Goal: Information Seeking & Learning: Check status

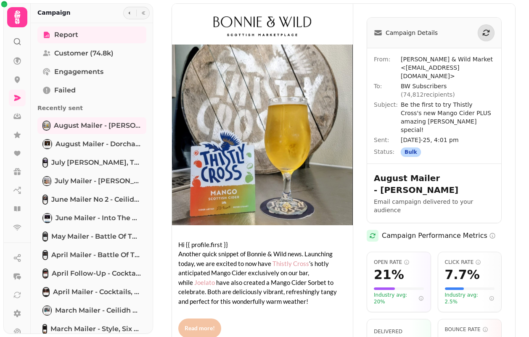
scroll to position [806, 0]
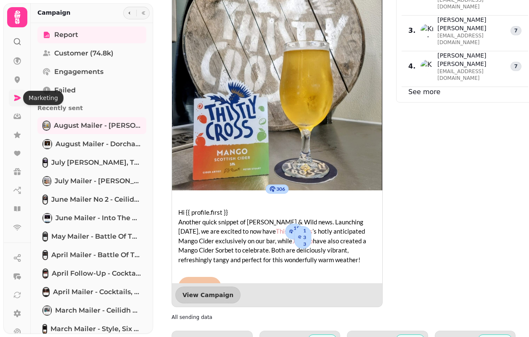
click at [17, 98] on icon at bounding box center [17, 98] width 7 height 6
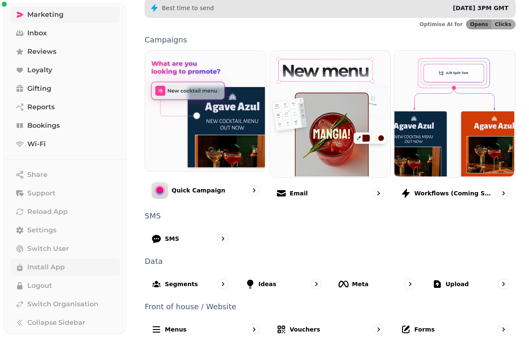
scroll to position [88, 0]
click at [47, 303] on span "Switch Organisation" at bounding box center [62, 303] width 71 height 10
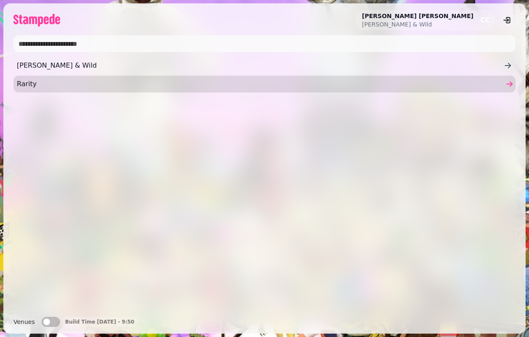
click at [61, 91] on link "Rarity" at bounding box center [264, 84] width 502 height 17
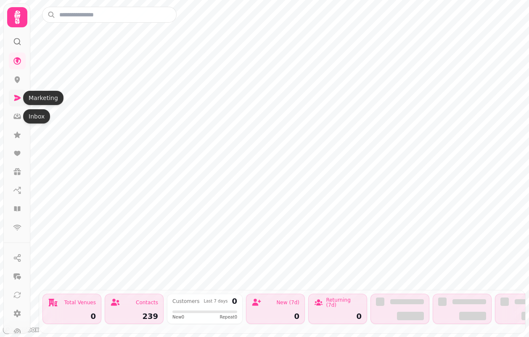
click at [18, 98] on icon at bounding box center [17, 98] width 7 height 6
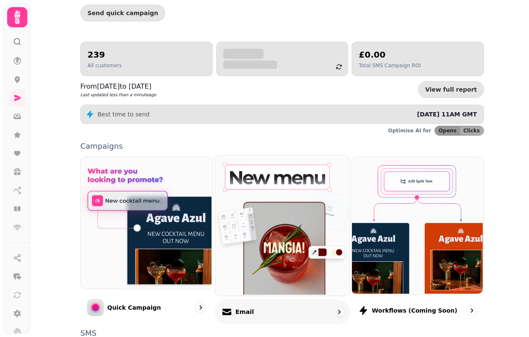
scroll to position [168, 0]
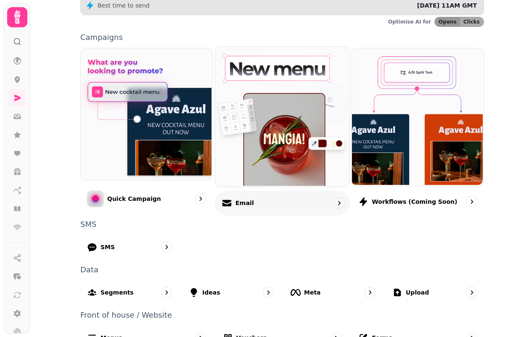
click at [235, 205] on p "Email" at bounding box center [244, 203] width 18 height 8
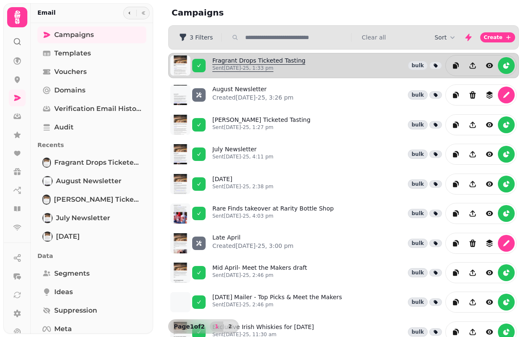
click at [260, 61] on link "Fragrant Drops Ticketed Tasting Sent [DATE]-25, 1:33 pm" at bounding box center [258, 65] width 93 height 18
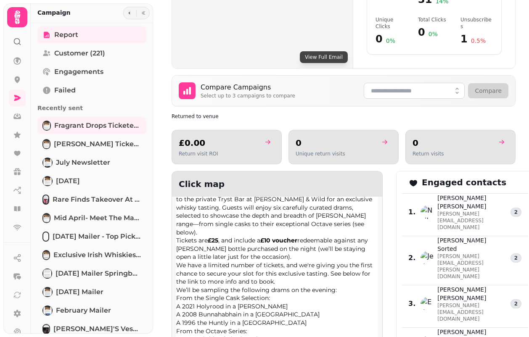
scroll to position [227, 0]
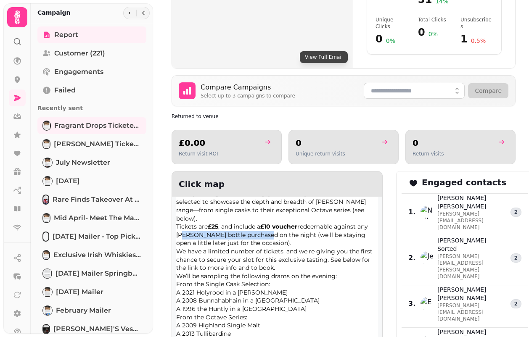
drag, startPoint x: 180, startPoint y: 227, endPoint x: 263, endPoint y: 229, distance: 82.8
click at [263, 229] on p "Tickets are £25 , and include a £10 voucher redeemable against any [PERSON_NAME…" at bounding box center [277, 235] width 202 height 25
drag, startPoint x: 263, startPoint y: 229, endPoint x: 276, endPoint y: 230, distance: 13.1
click at [276, 230] on p "Tickets are £25 , and include a £10 voucher redeemable against any [PERSON_NAME…" at bounding box center [277, 235] width 202 height 25
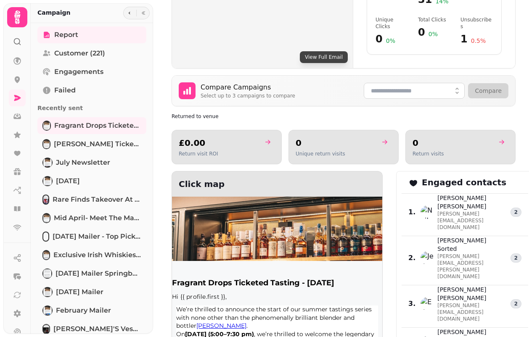
scroll to position [42, 0]
